Goal: Book appointment/travel/reservation

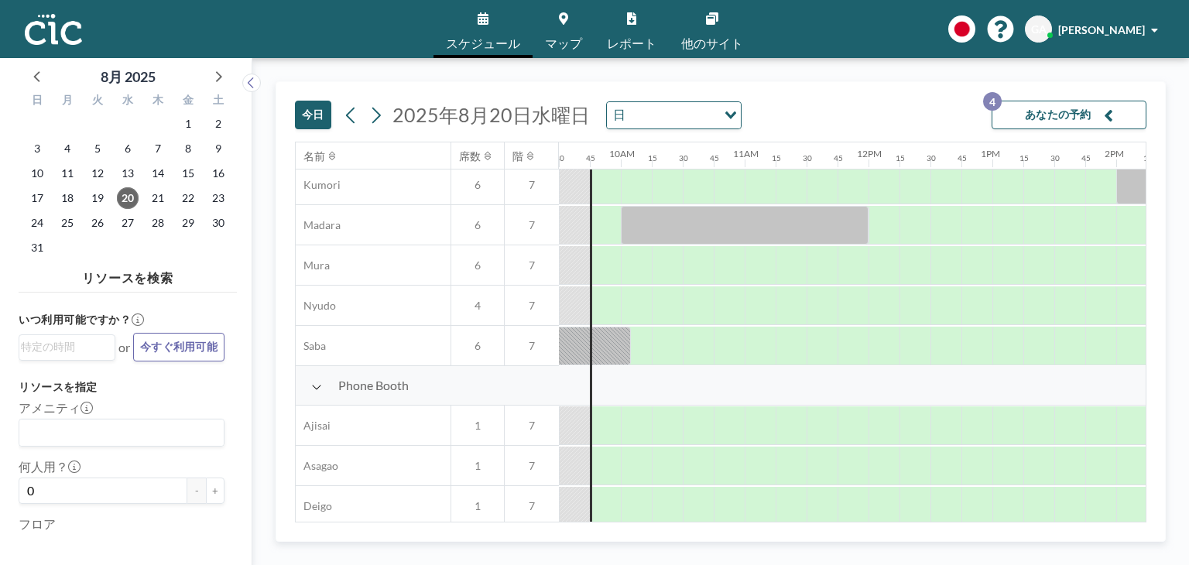
scroll to position [0, 1177]
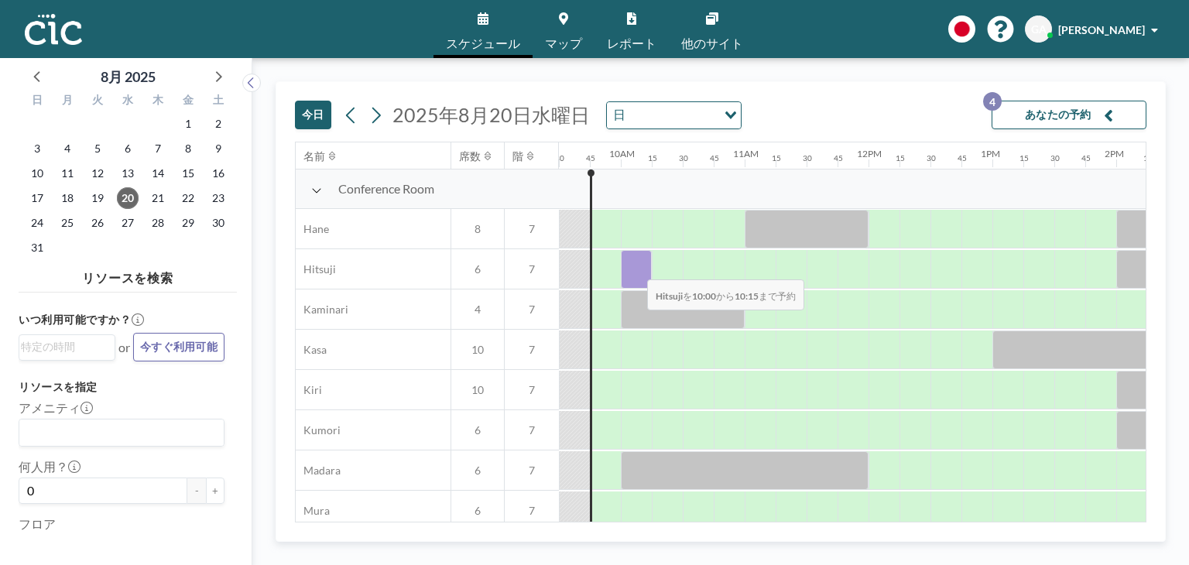
click at [635, 269] on div at bounding box center [636, 269] width 31 height 39
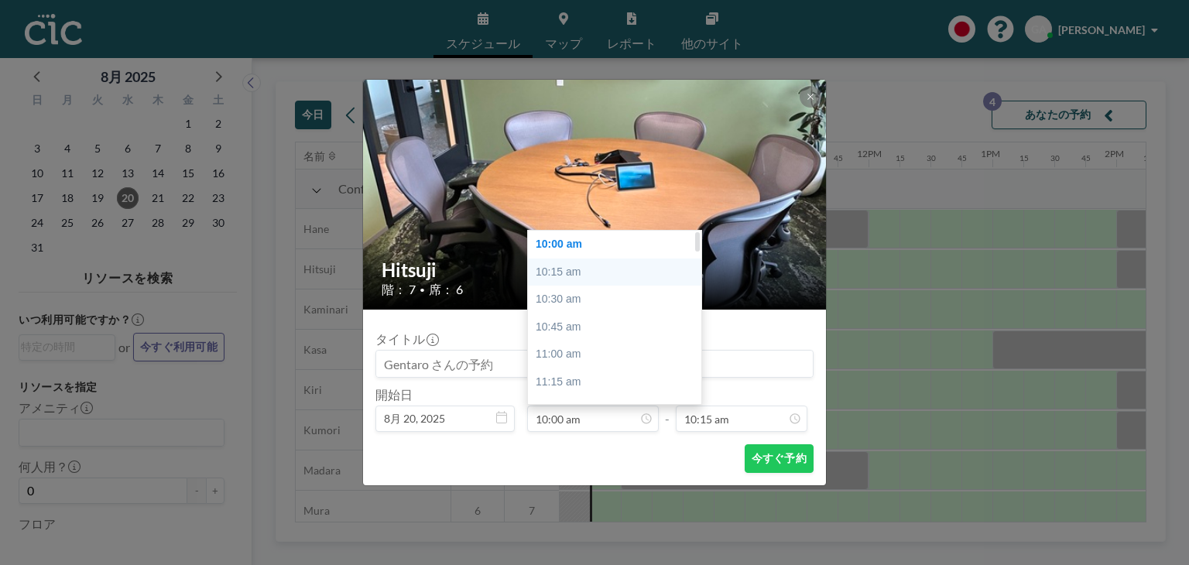
click at [563, 274] on div "10:15 am" at bounding box center [618, 273] width 181 height 28
type input "10:15 am"
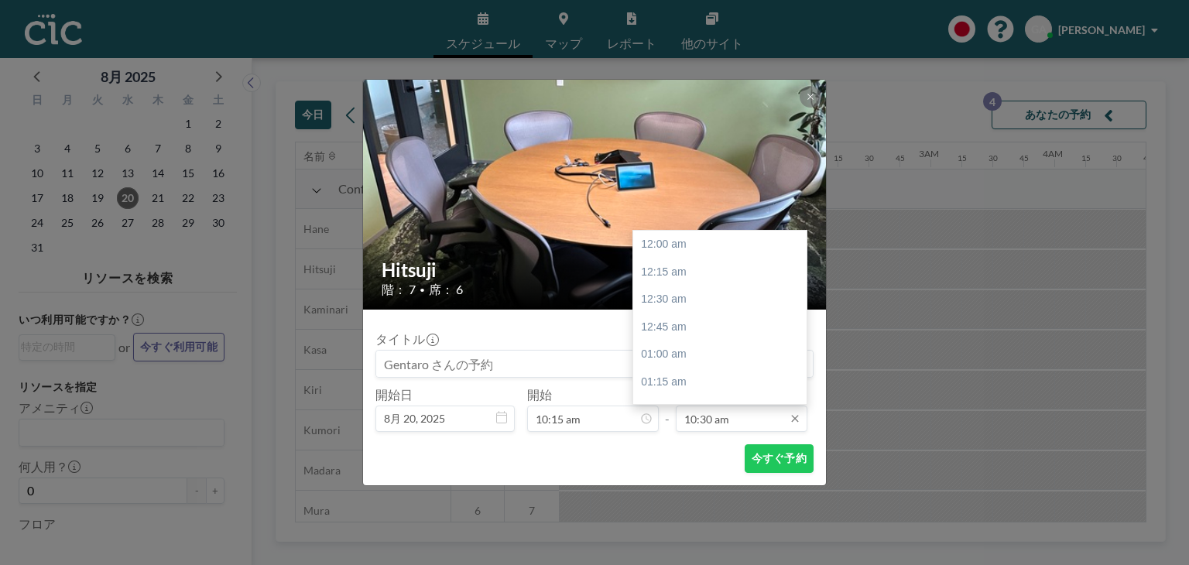
click at [696, 410] on input "10:30 am" at bounding box center [742, 419] width 132 height 26
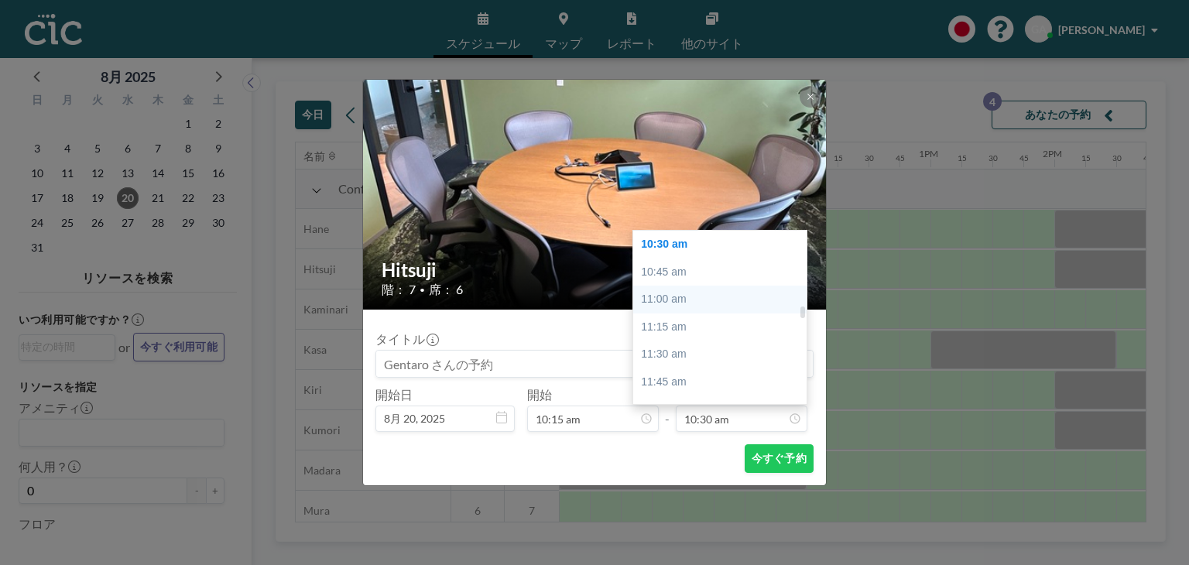
click at [691, 300] on div "11:00 am" at bounding box center [723, 300] width 181 height 28
type input "11:00 am"
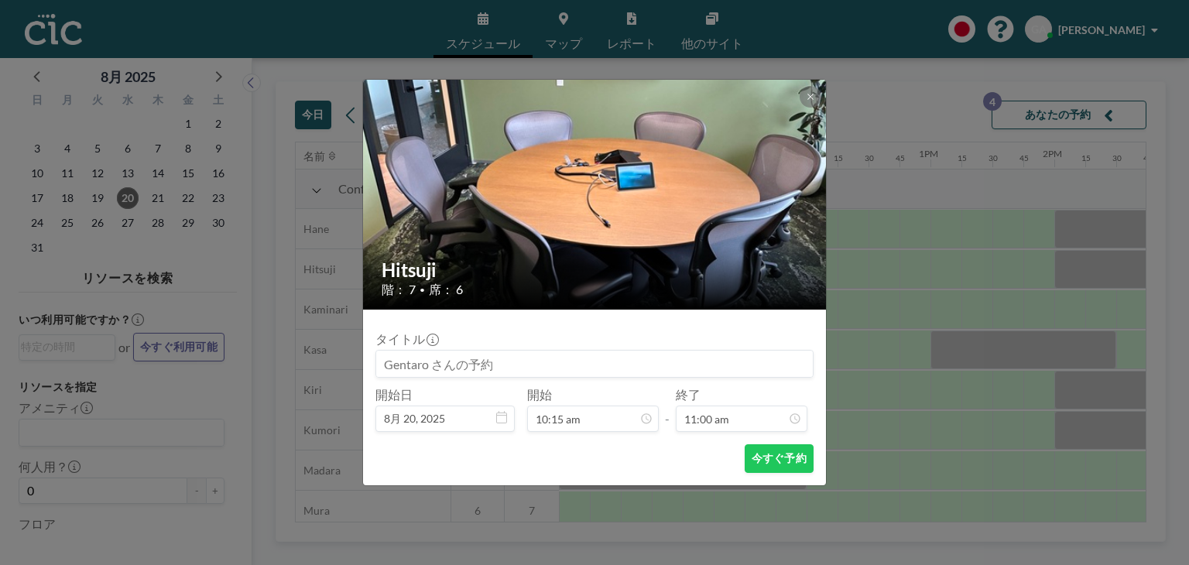
scroll to position [1212, 0]
click at [770, 477] on form "タイトル 開始日 8月 20, [DATE] 開始 10:15 am - 終了 11:00 am 今すぐ予約" at bounding box center [594, 398] width 463 height 176
click at [771, 472] on button "今すぐ予約" at bounding box center [779, 458] width 69 height 29
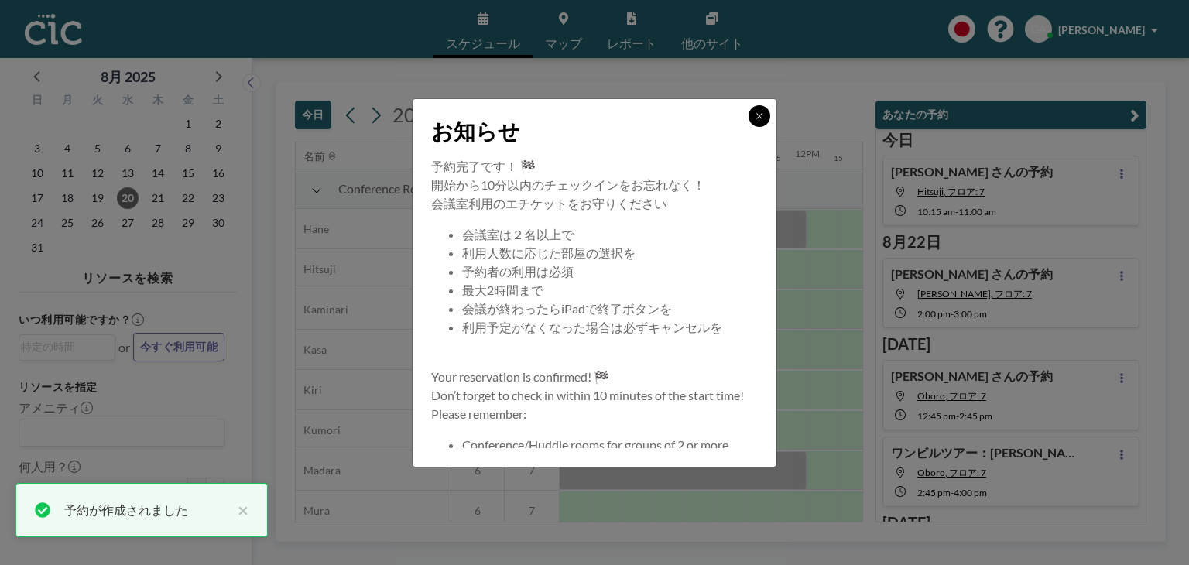
click at [765, 116] on button at bounding box center [760, 116] width 22 height 22
